Goal: Task Accomplishment & Management: Complete application form

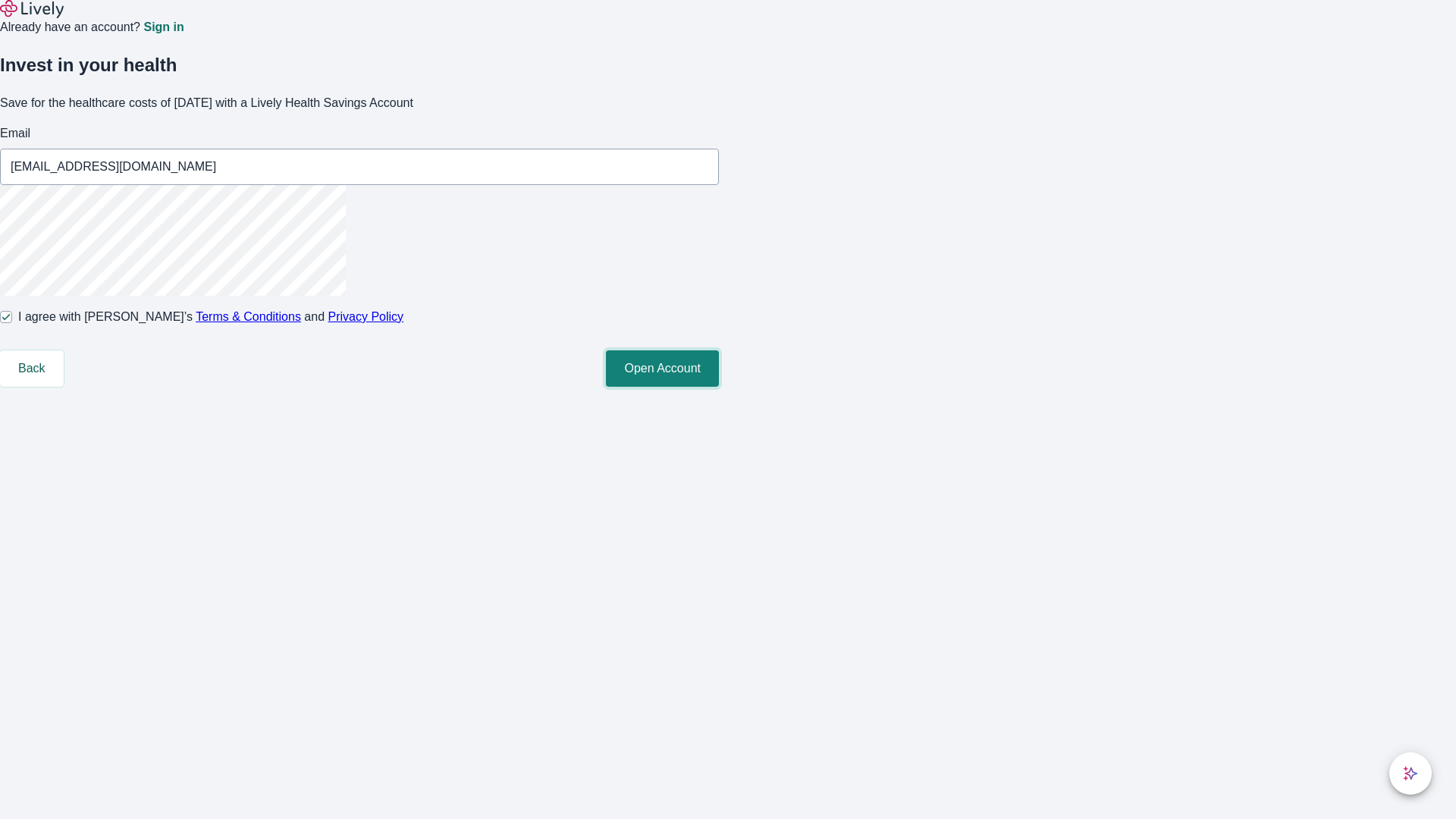
click at [719, 387] on button "Open Account" at bounding box center [662, 368] width 113 height 36
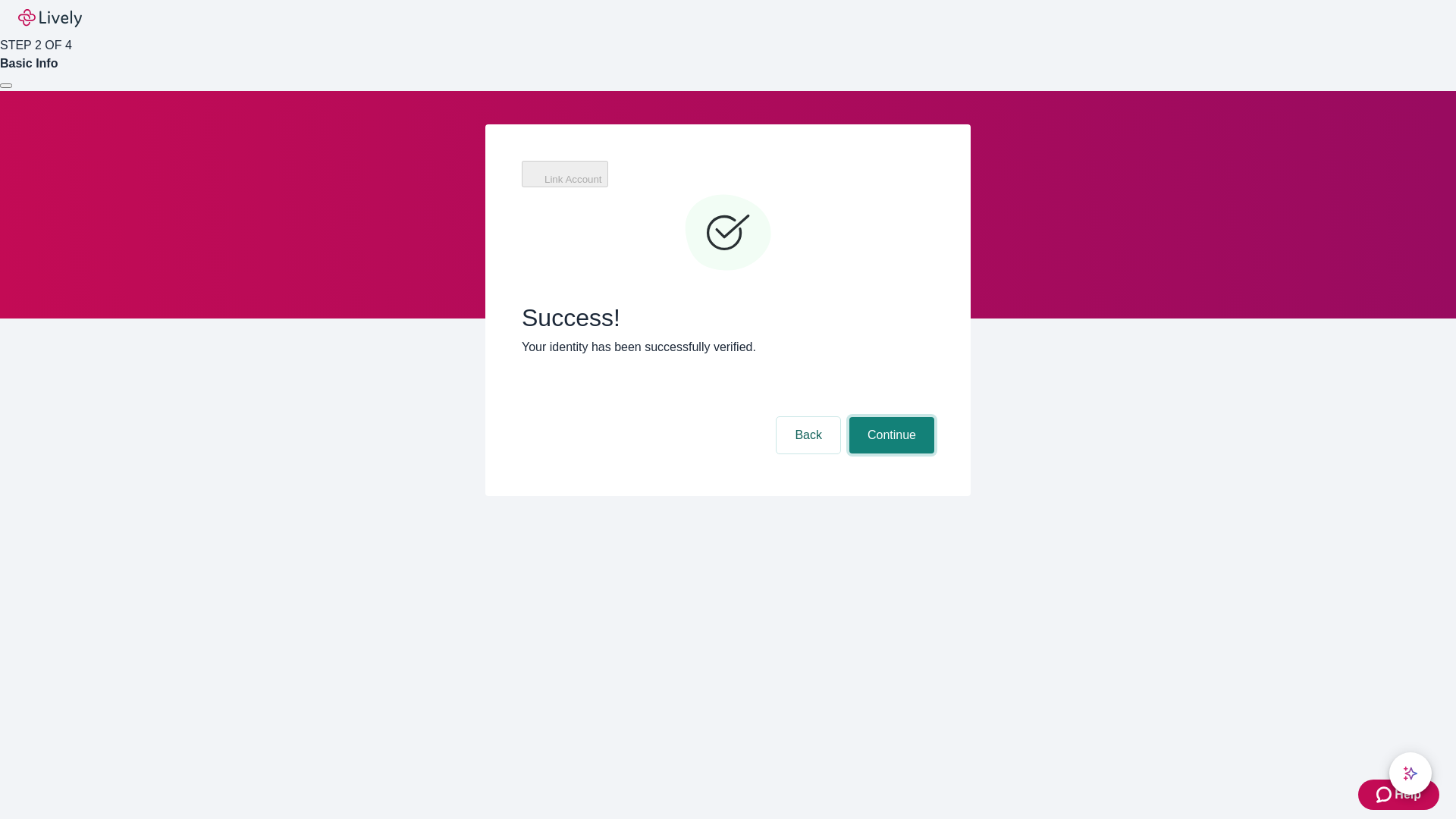
click at [889, 417] on button "Continue" at bounding box center [892, 435] width 85 height 36
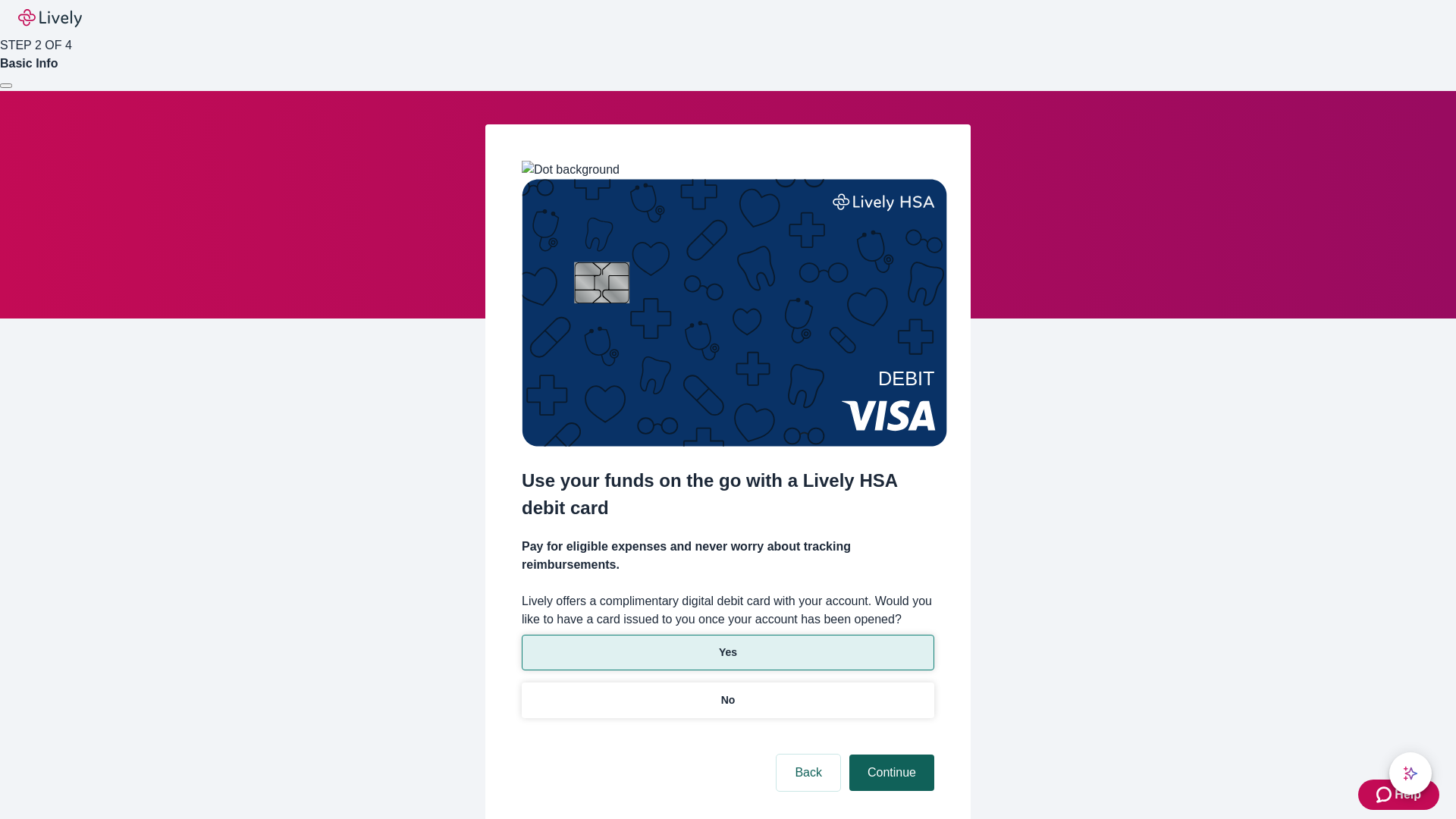
click at [727, 645] on p "Yes" at bounding box center [728, 653] width 18 height 16
click at [889, 755] on button "Continue" at bounding box center [892, 772] width 85 height 36
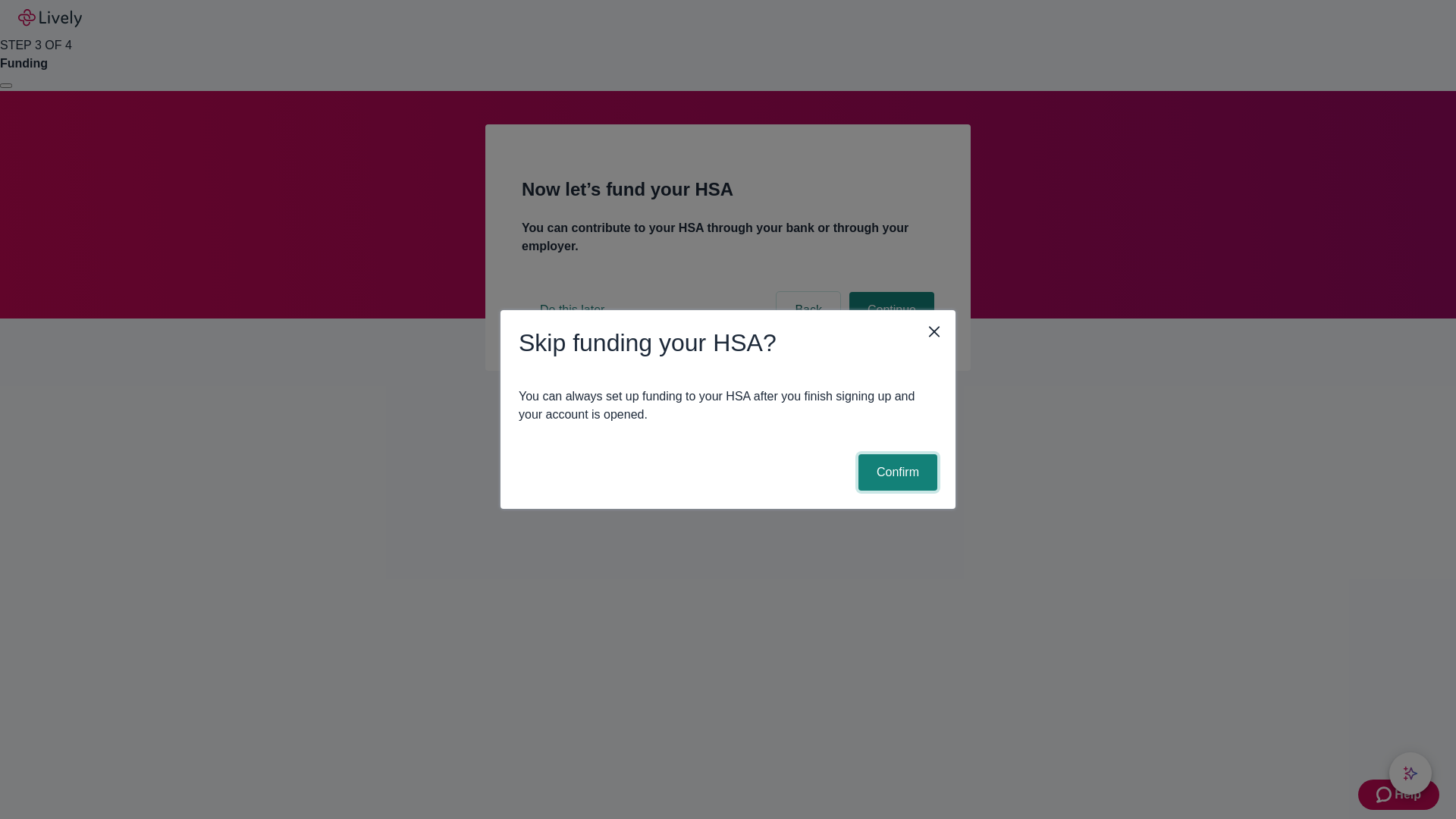
click at [896, 472] on button "Confirm" at bounding box center [898, 472] width 79 height 36
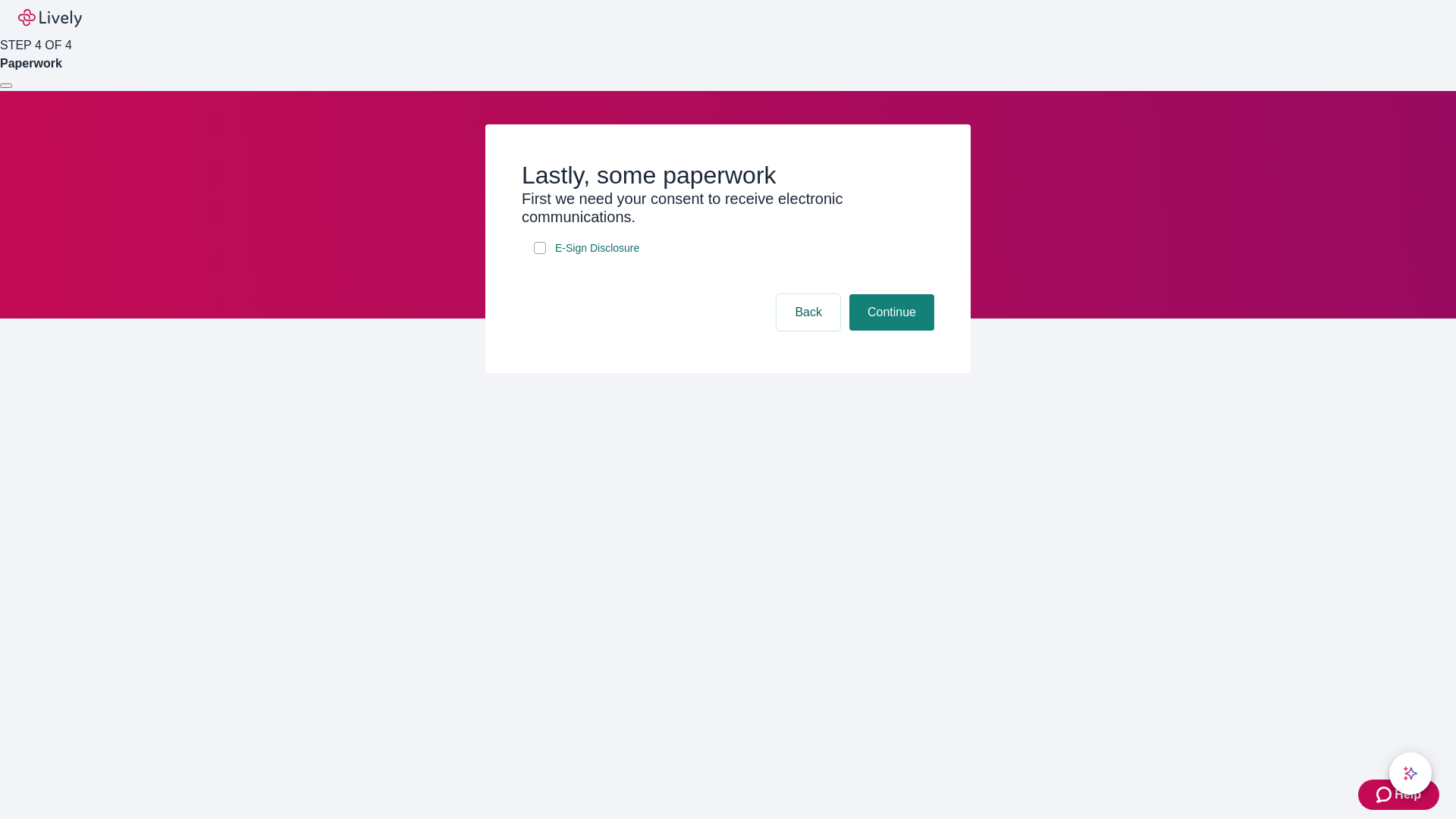
click at [540, 254] on input "E-Sign Disclosure" at bounding box center [540, 248] width 12 height 12
checkbox input "true"
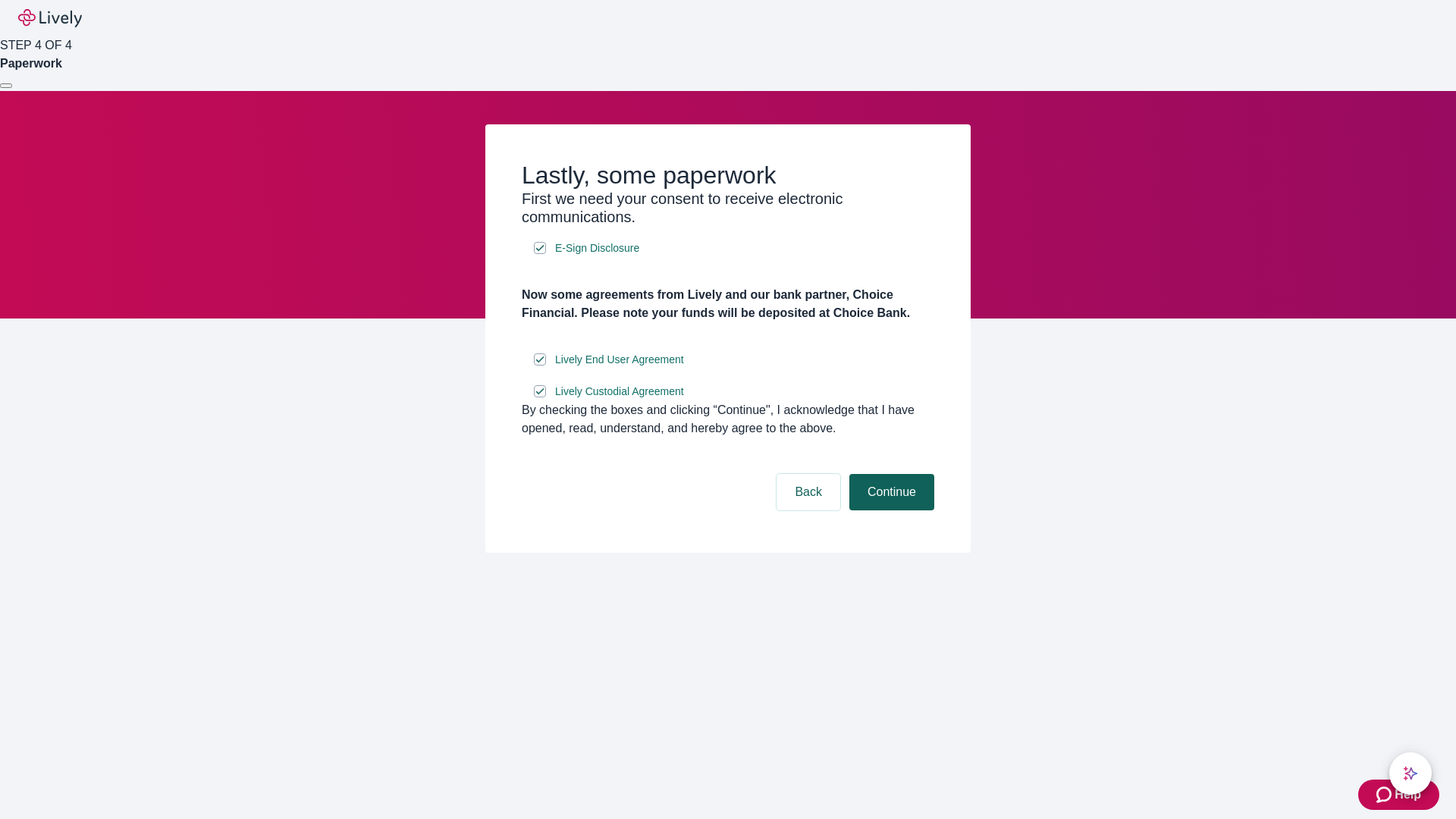
click at [889, 511] on button "Continue" at bounding box center [892, 492] width 85 height 36
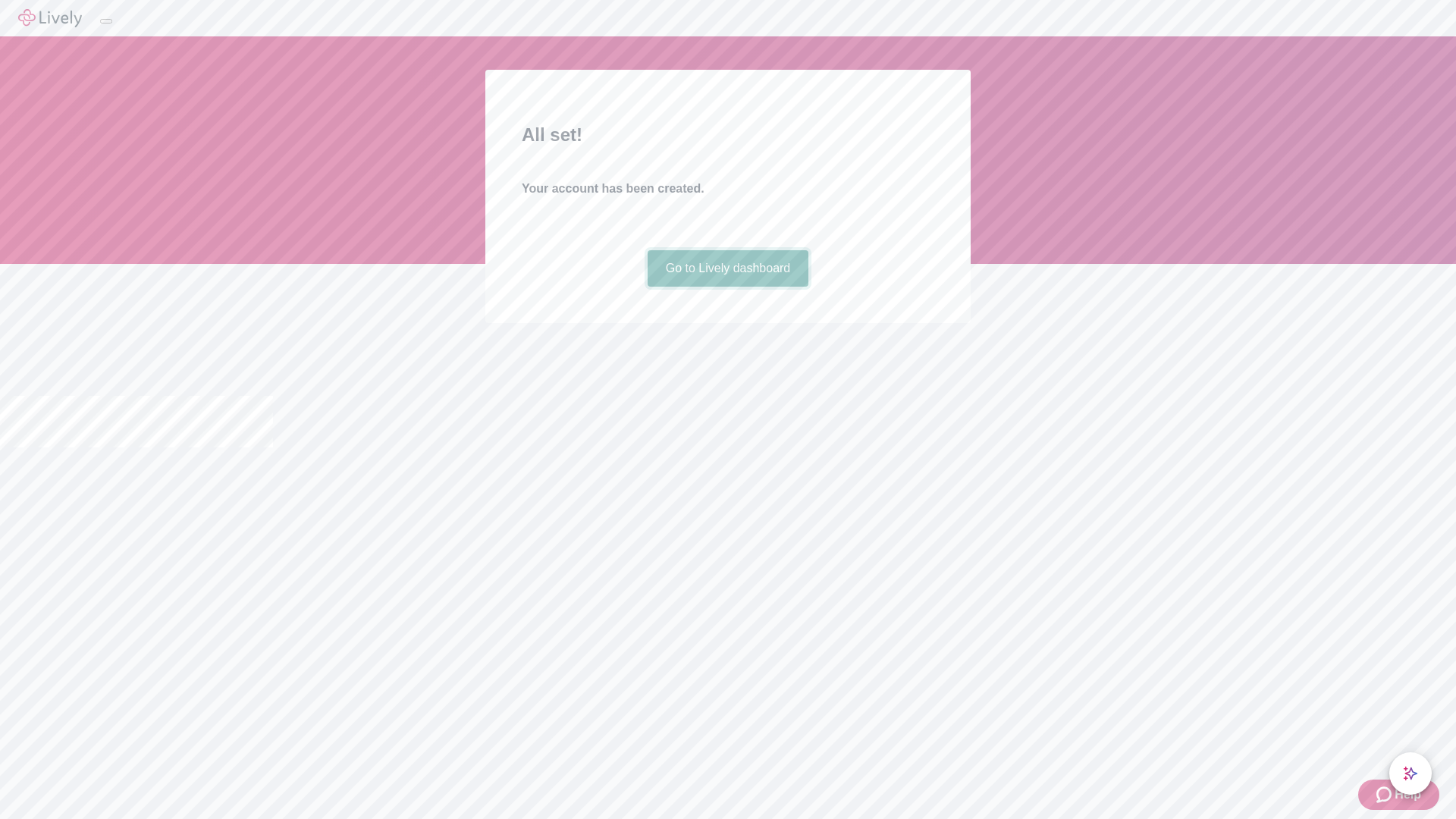
click at [727, 287] on link "Go to Lively dashboard" at bounding box center [728, 268] width 161 height 36
